Goal: Task Accomplishment & Management: Manage account settings

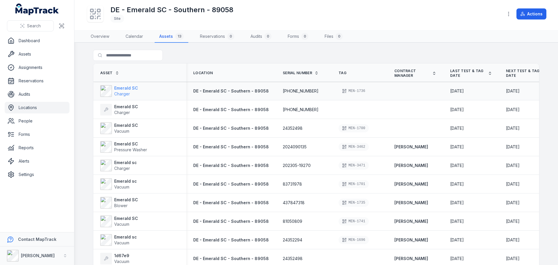
click at [121, 85] on strong "Emerald SC" at bounding box center [126, 88] width 24 height 6
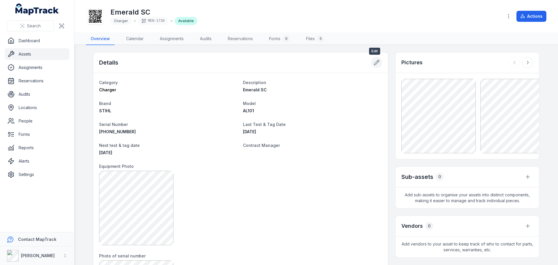
click at [380, 63] on button at bounding box center [376, 62] width 11 height 11
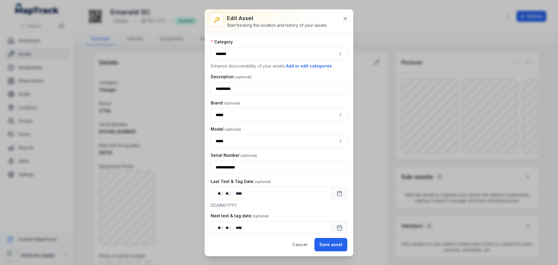
scroll to position [87, 0]
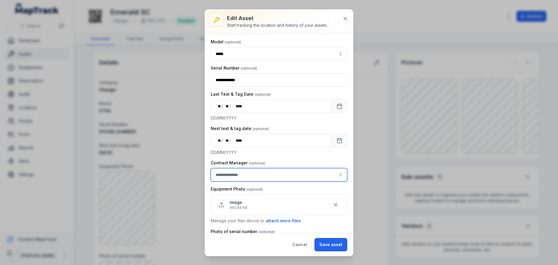
click at [320, 175] on input "asset-edit:cf[3efdffd9-f055-49d9-9a65-0e9f08d77abc]-label" at bounding box center [279, 174] width 137 height 13
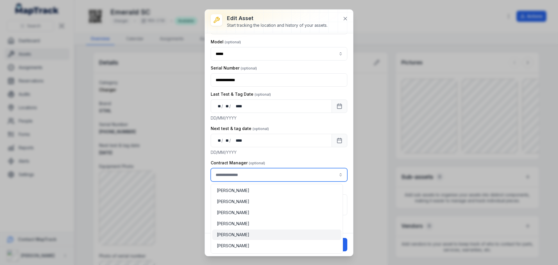
type input "**********"
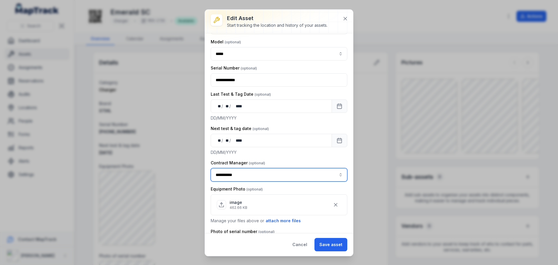
click at [234, 232] on span "[PERSON_NAME]" at bounding box center [233, 235] width 33 height 6
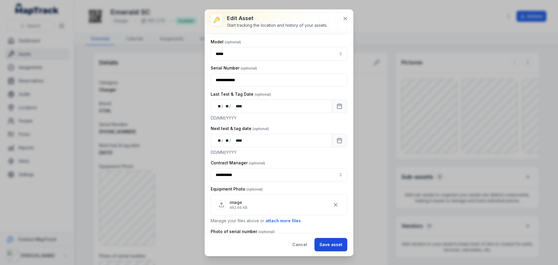
click at [334, 243] on button "Save asset" at bounding box center [331, 244] width 33 height 13
